Goal: Task Accomplishment & Management: Use online tool/utility

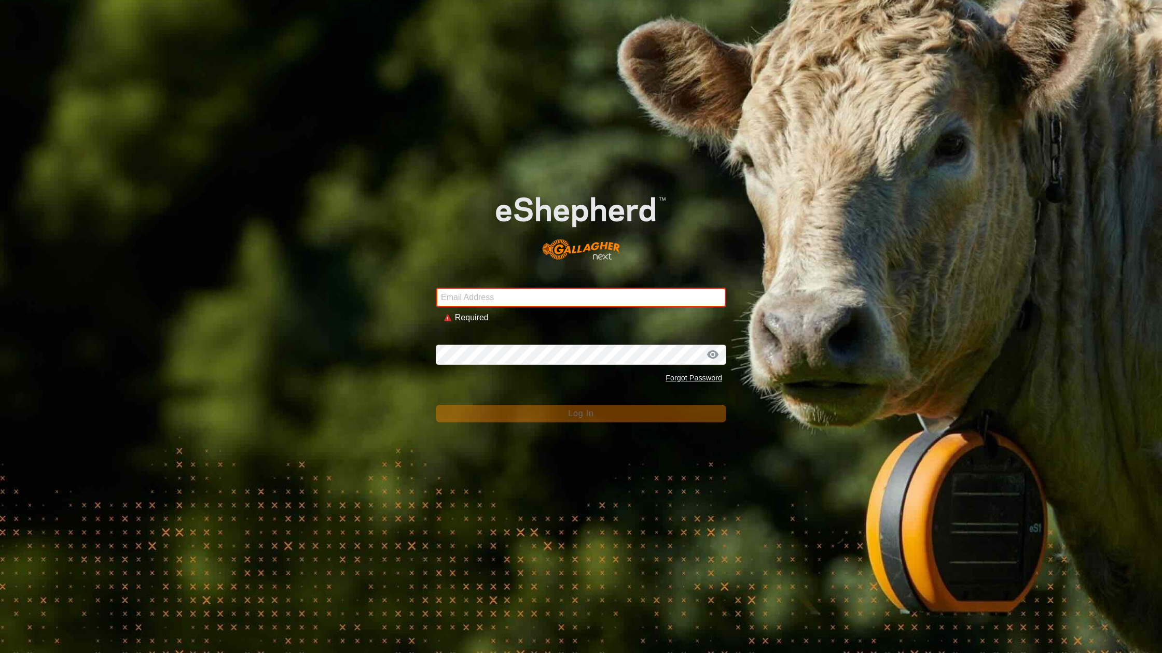
type input "[EMAIL_ADDRESS][DOMAIN_NAME]"
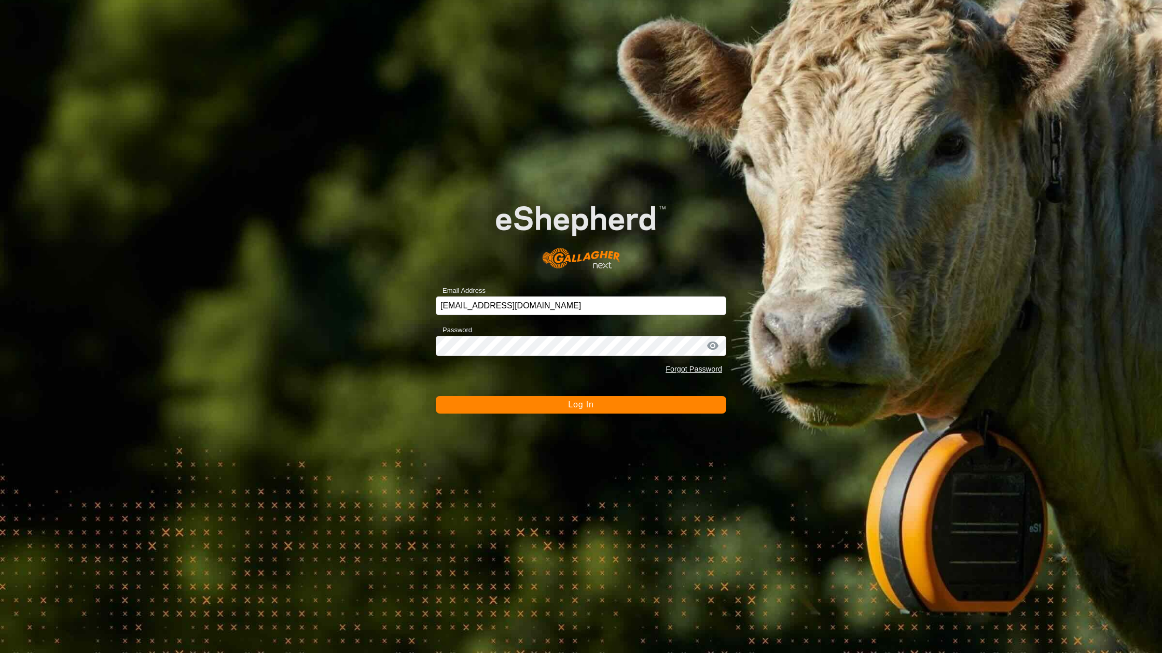
click at [534, 402] on button "Log In" at bounding box center [581, 405] width 290 height 18
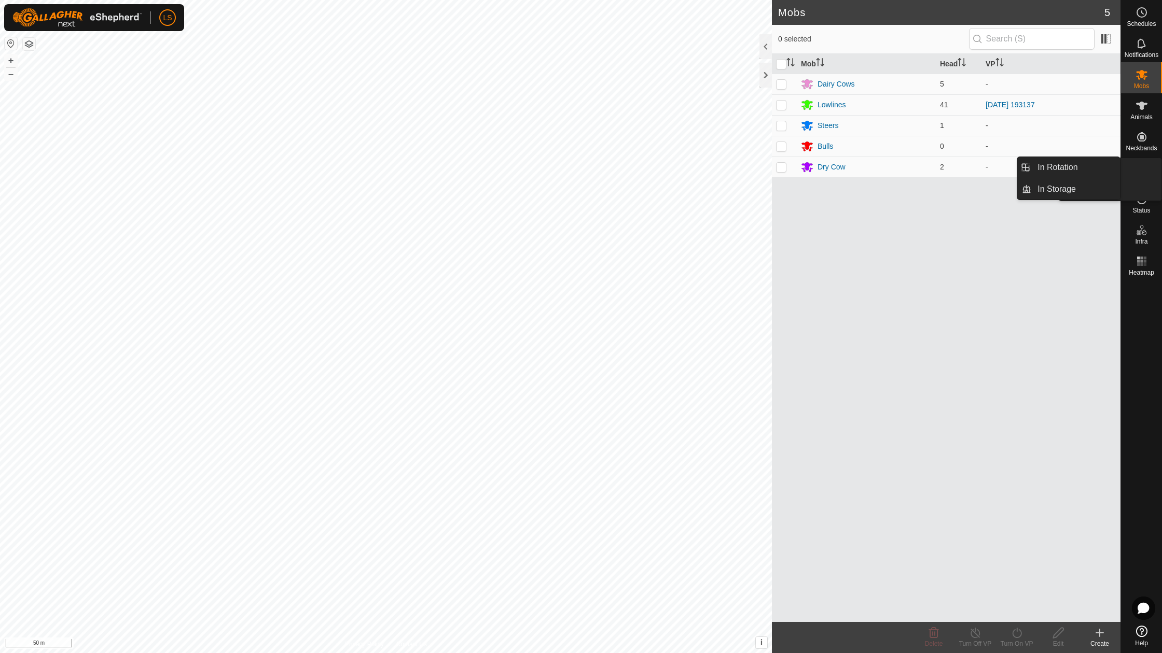
click at [1139, 169] on icon at bounding box center [1141, 168] width 12 height 12
click at [1086, 166] on link "In Rotation" at bounding box center [1075, 167] width 89 height 21
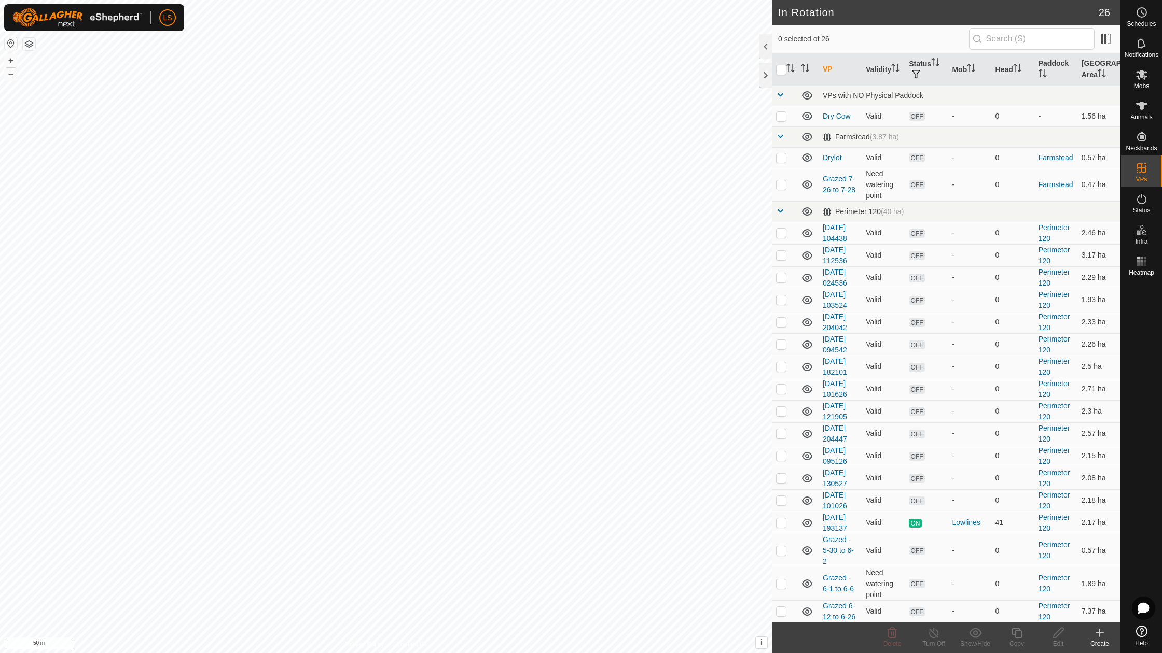
click at [1099, 636] on icon at bounding box center [1099, 633] width 0 height 7
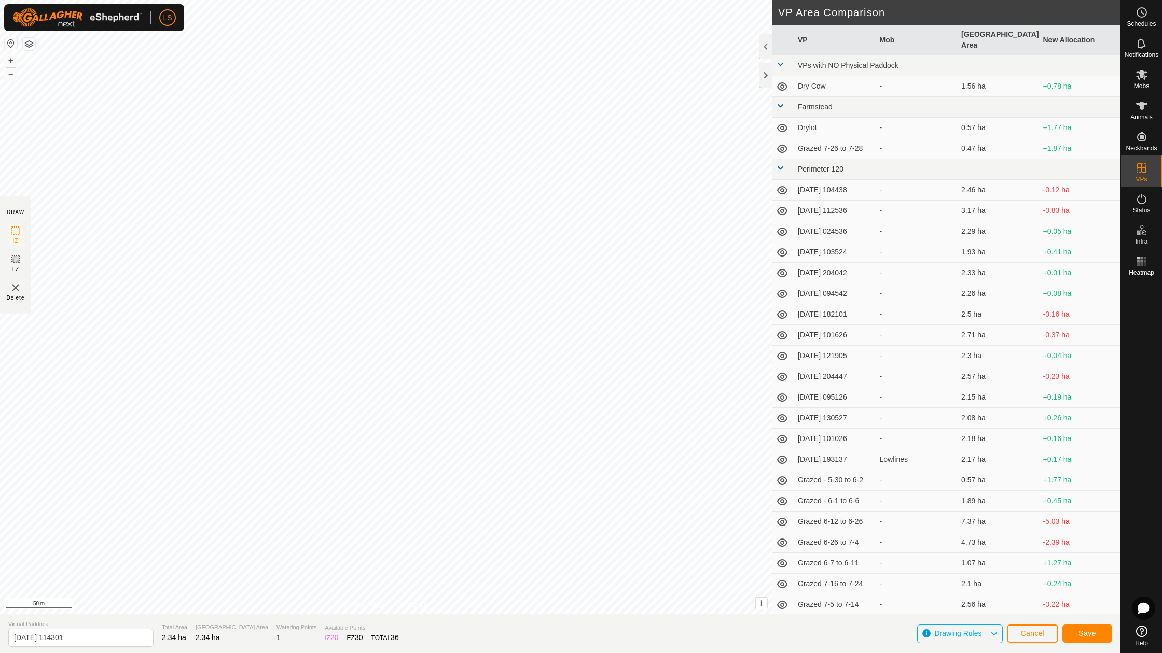
click at [1096, 636] on button "Save" at bounding box center [1087, 634] width 50 height 18
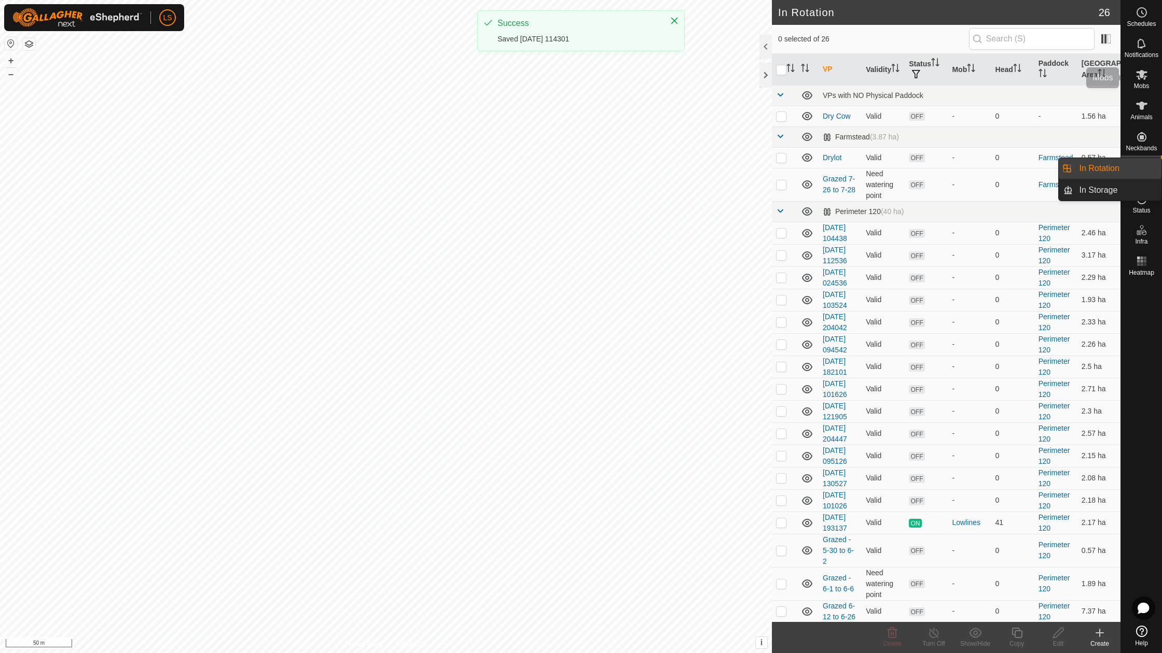
click at [1142, 77] on icon at bounding box center [1141, 75] width 11 height 10
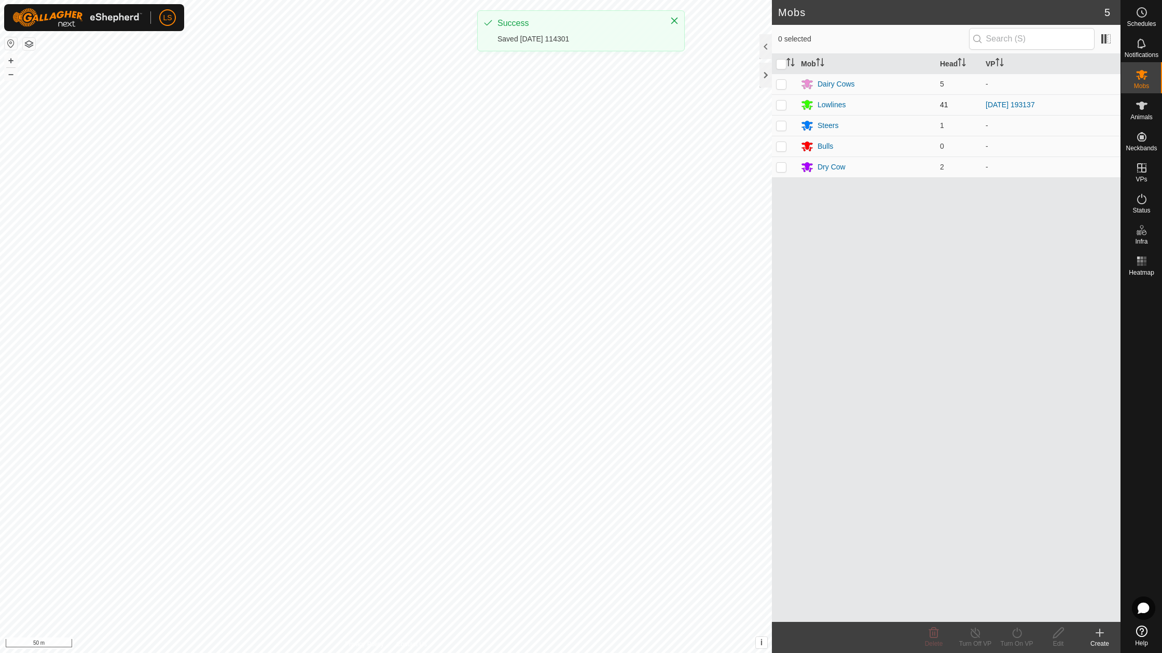
click at [787, 104] on td at bounding box center [784, 104] width 25 height 21
checkbox input "true"
click at [1017, 633] on icon at bounding box center [1016, 633] width 13 height 12
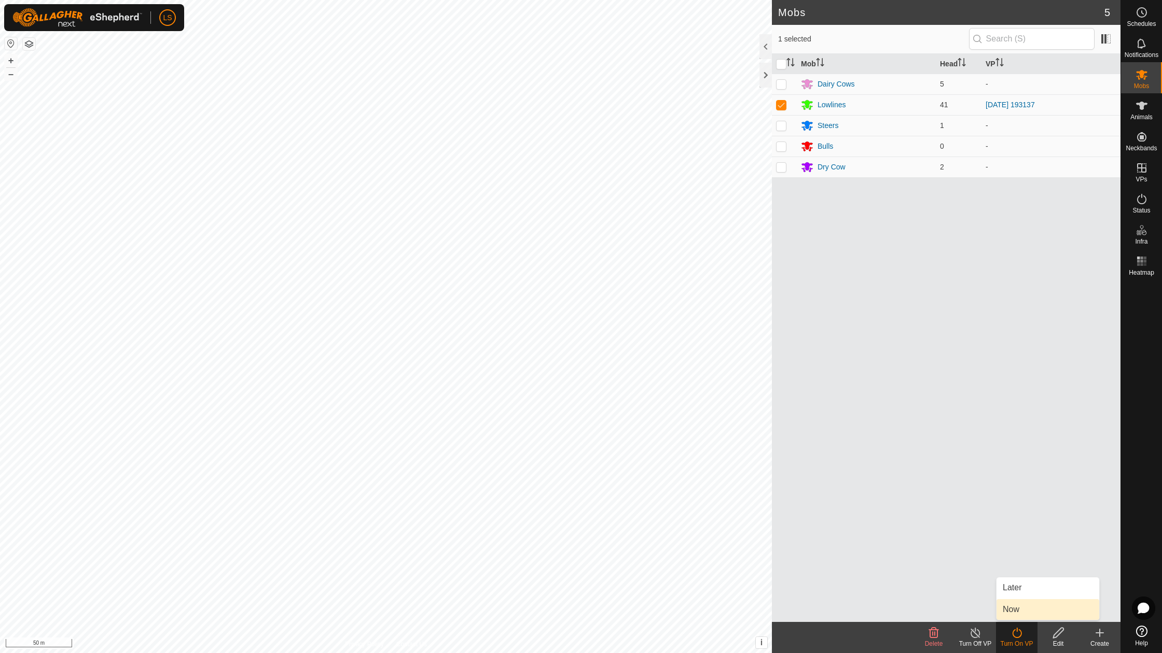
click at [1016, 614] on link "Now" at bounding box center [1047, 609] width 103 height 21
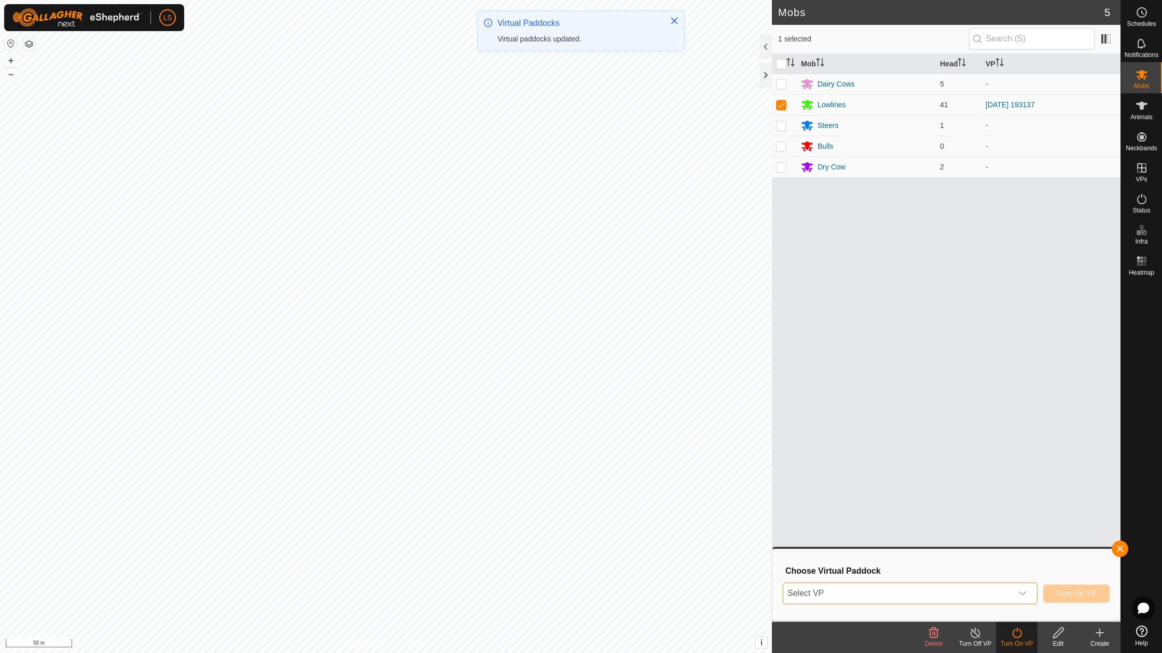
click at [926, 601] on span "Select VP" at bounding box center [897, 593] width 229 height 21
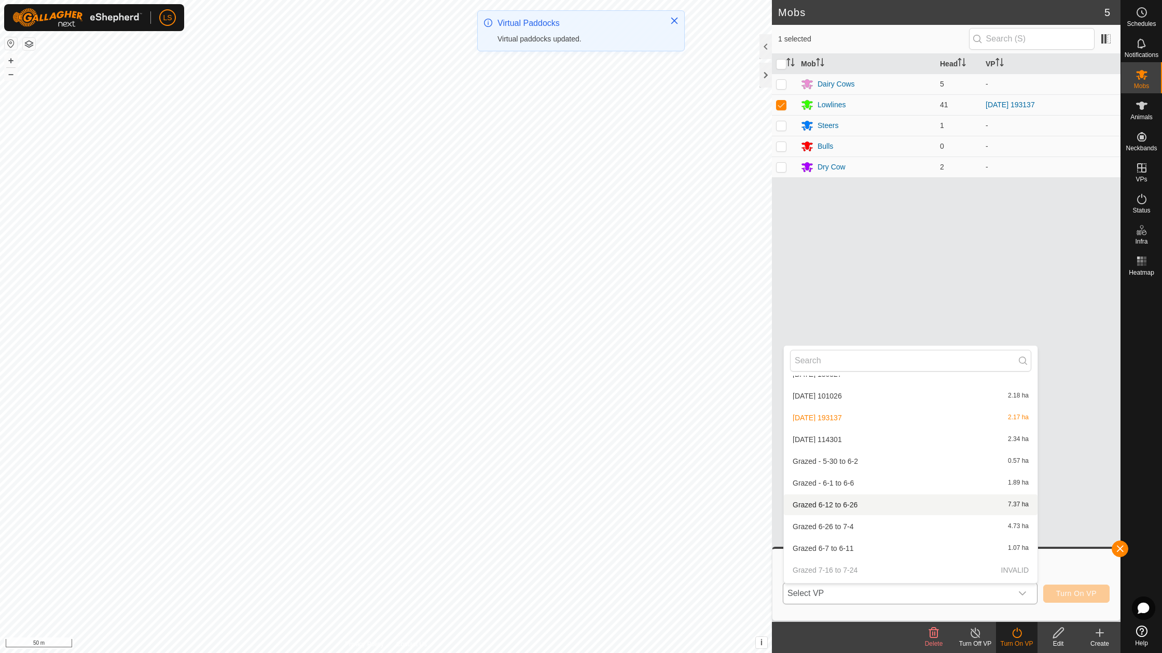
scroll to position [380, 0]
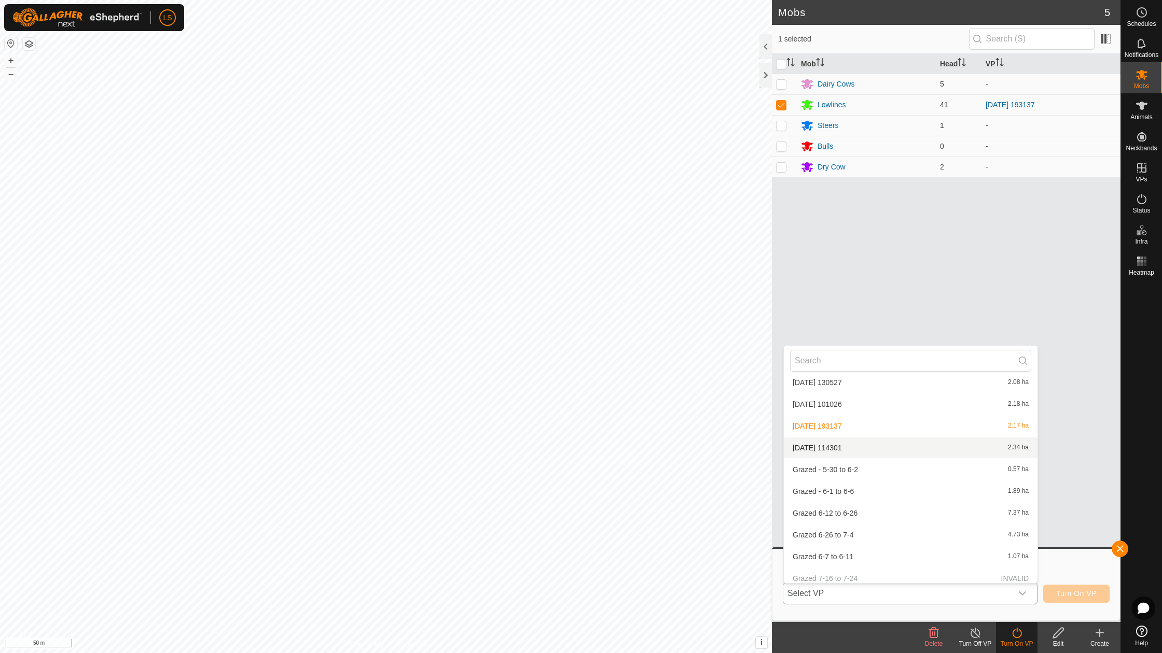
click at [846, 445] on li "[DATE] 114301 2.34 ha" at bounding box center [911, 448] width 254 height 21
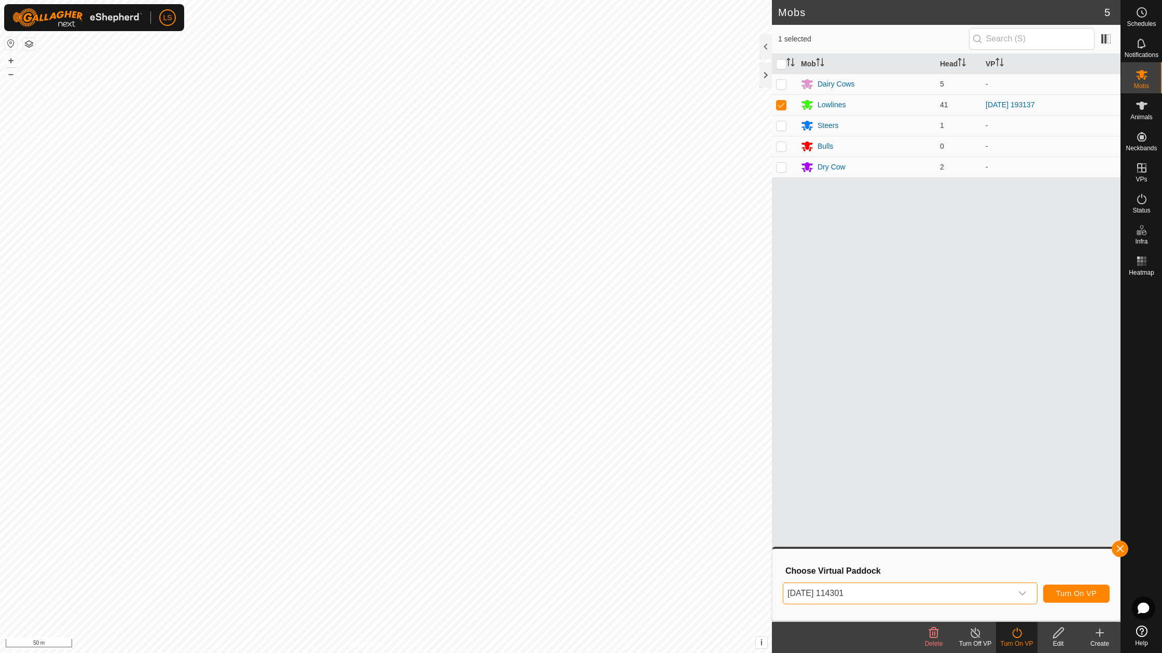
click at [1071, 587] on button "Turn On VP" at bounding box center [1076, 594] width 66 height 18
